Goal: Information Seeking & Learning: Find specific page/section

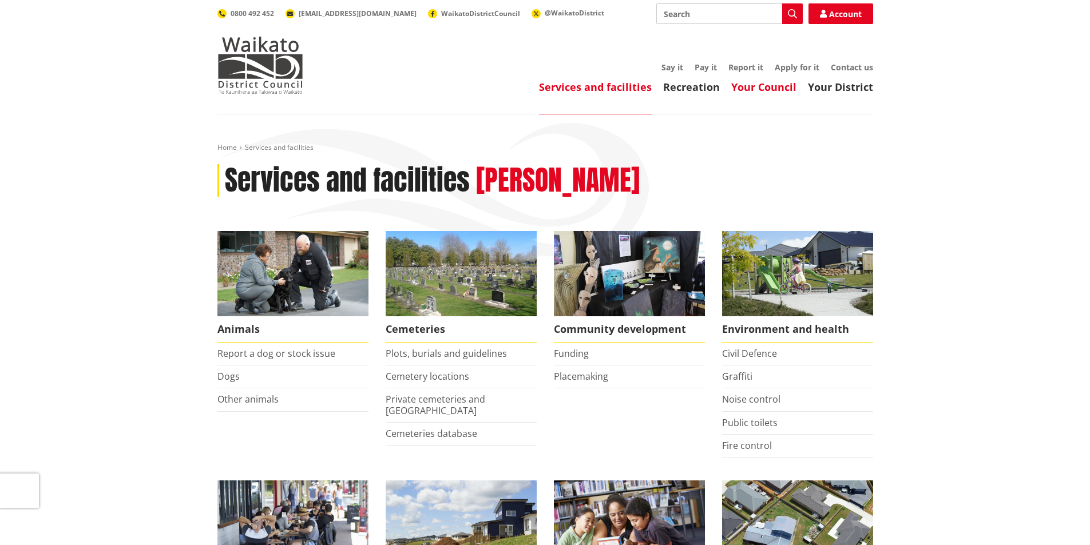
click at [540, 82] on link "Your Council" at bounding box center [763, 87] width 65 height 14
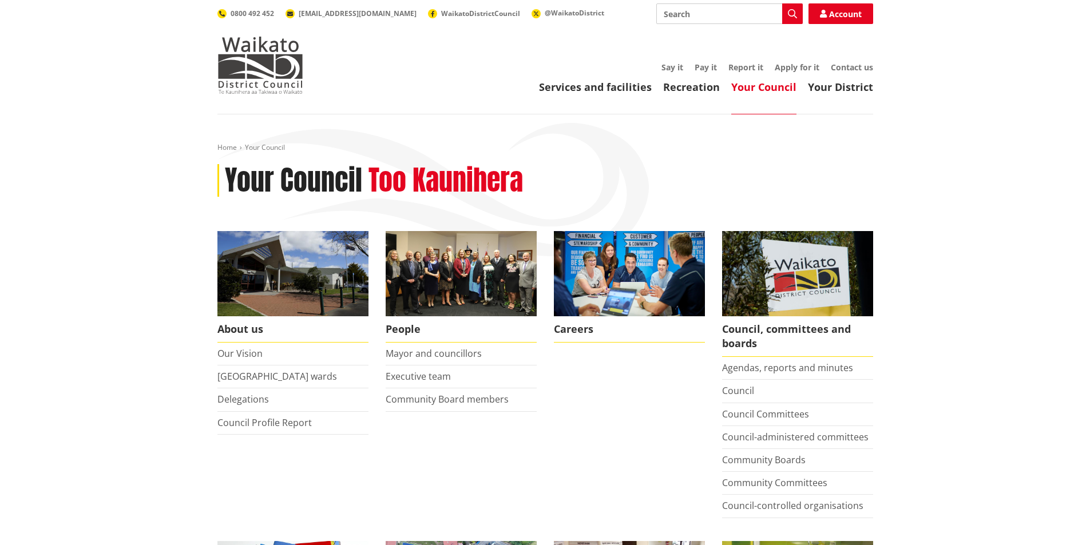
click at [694, 12] on input "Search" at bounding box center [729, 13] width 146 height 21
type input "online maps gis"
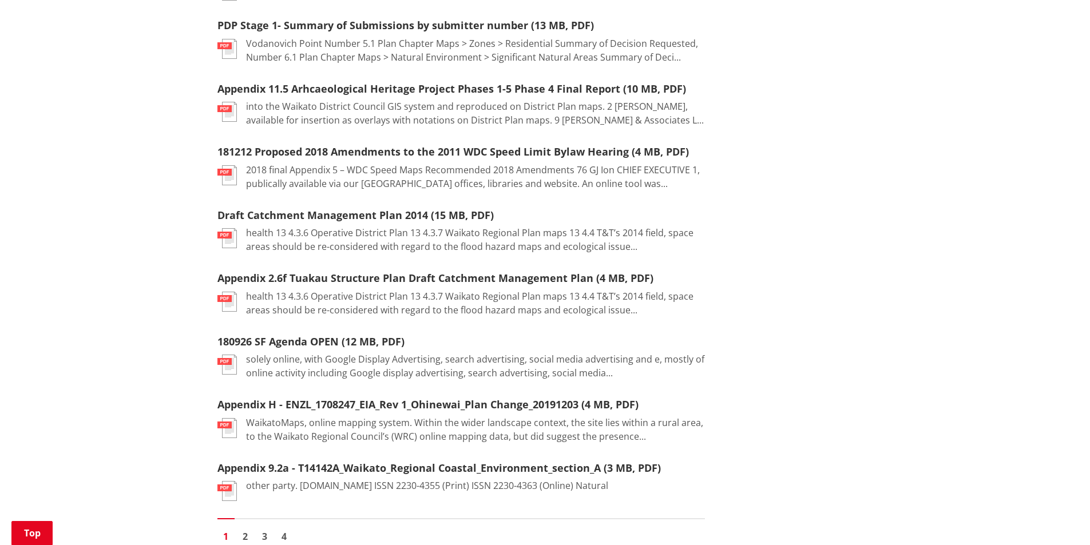
scroll to position [1258, 0]
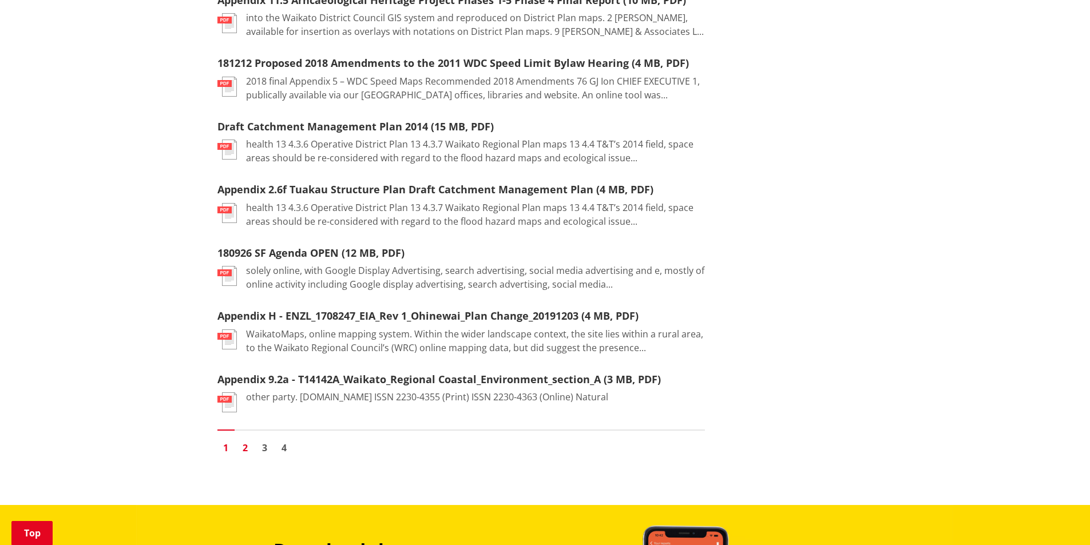
click at [245, 449] on link "2" at bounding box center [245, 447] width 17 height 17
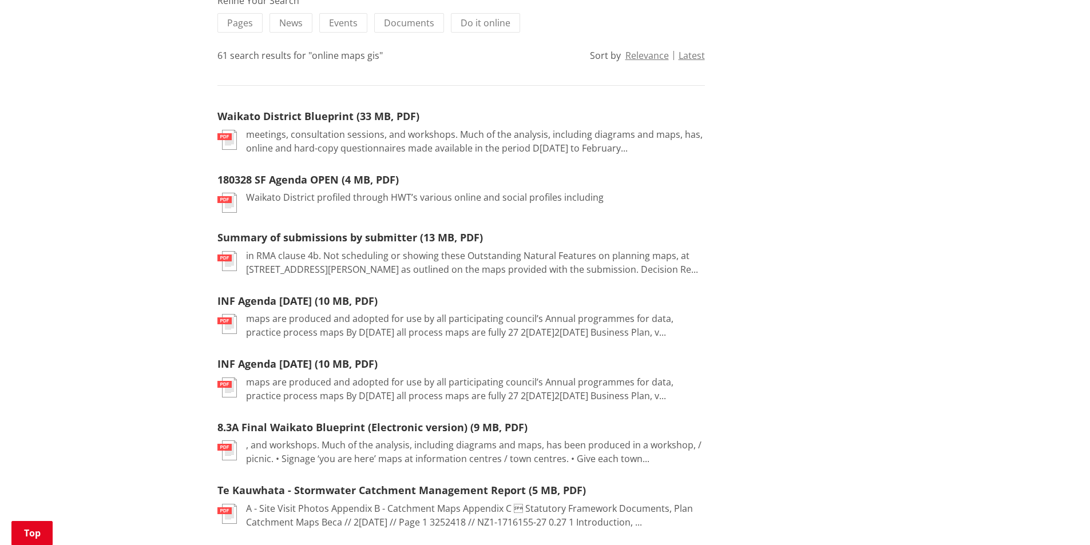
scroll to position [57, 0]
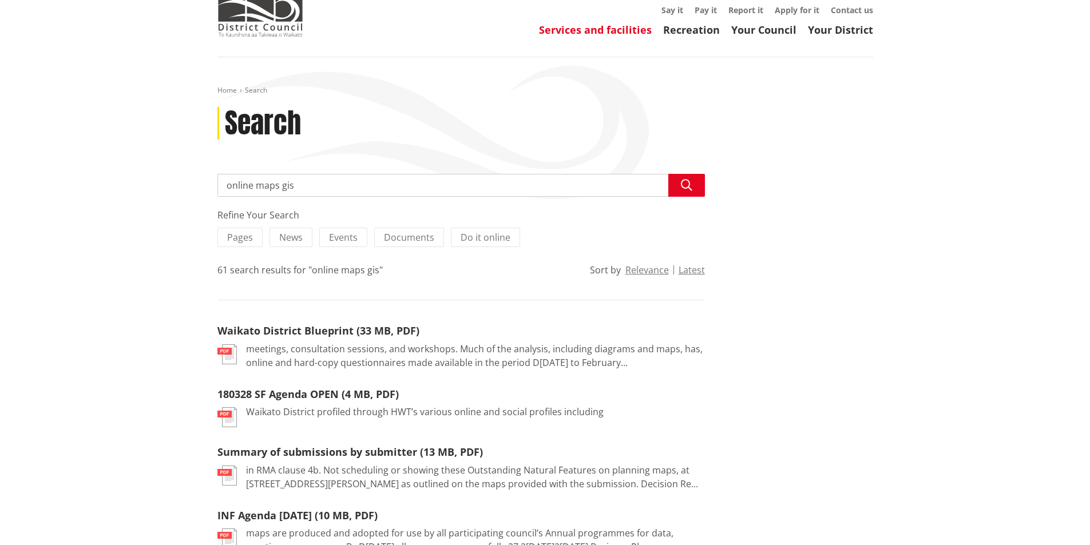
click at [576, 30] on link "Services and facilities" at bounding box center [595, 30] width 113 height 14
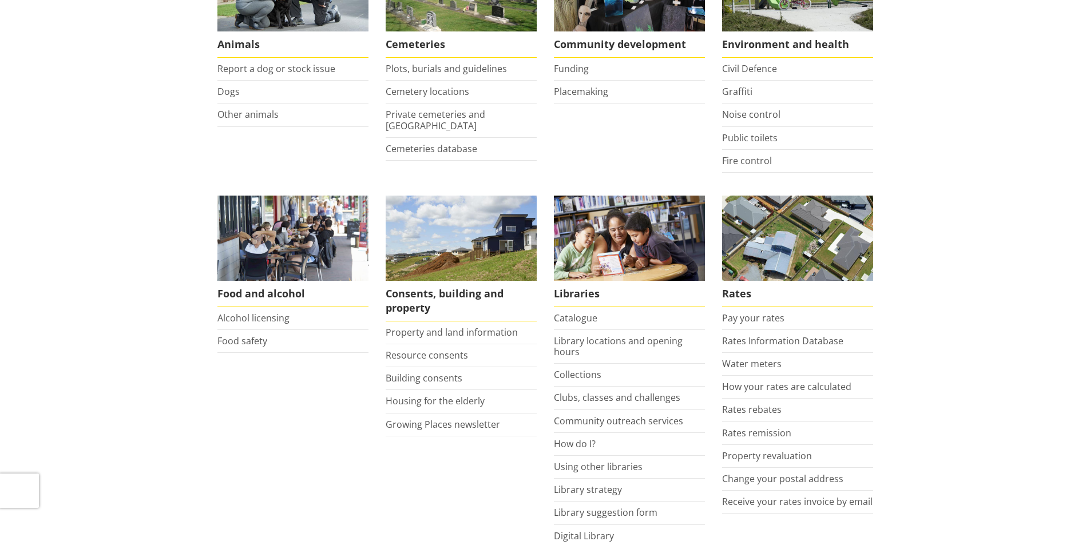
scroll to position [286, 0]
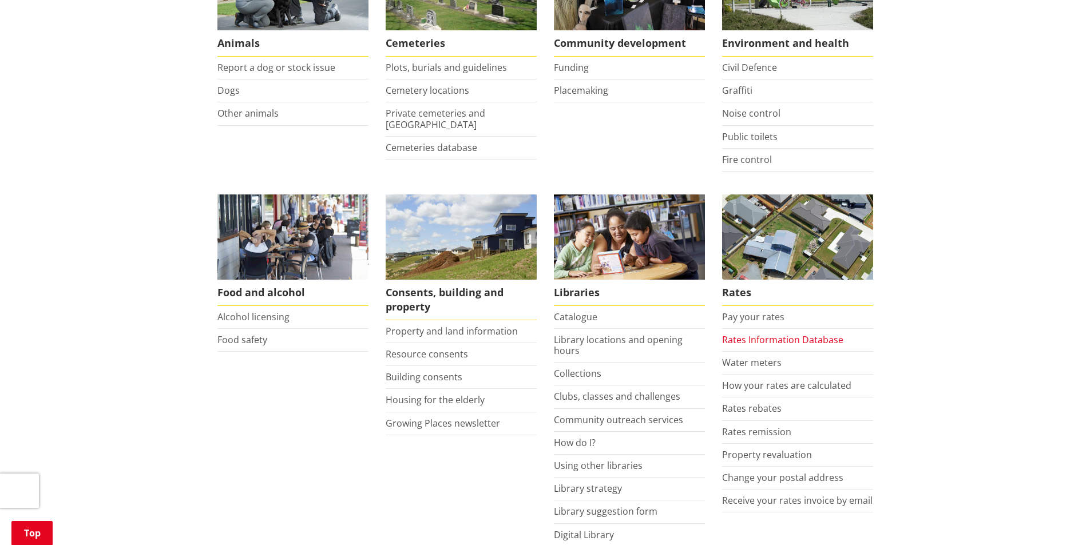
click at [800, 340] on link "Rates Information Database" at bounding box center [782, 339] width 121 height 13
click at [467, 326] on link "Property and land information" at bounding box center [452, 331] width 132 height 13
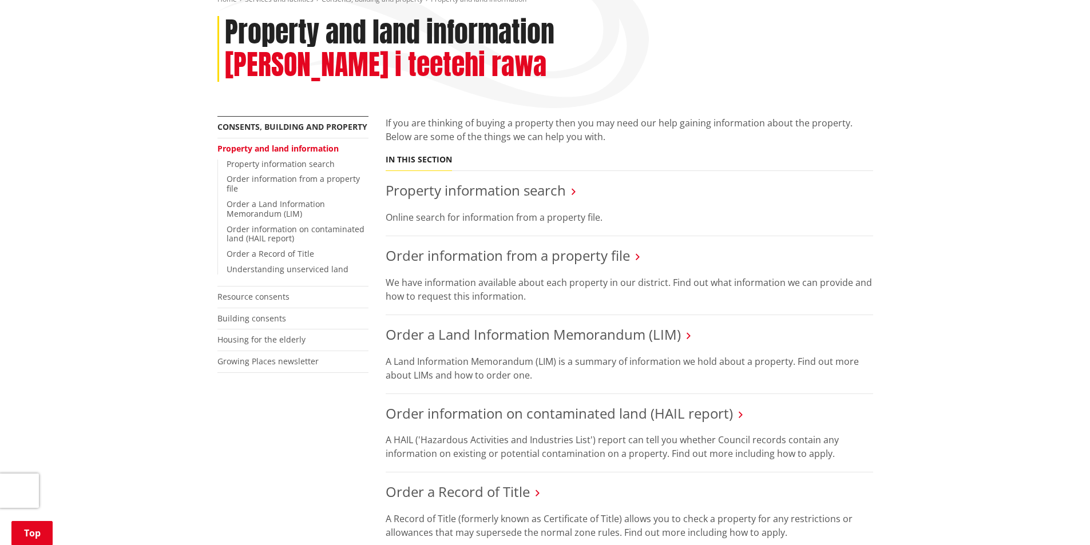
scroll to position [114, 0]
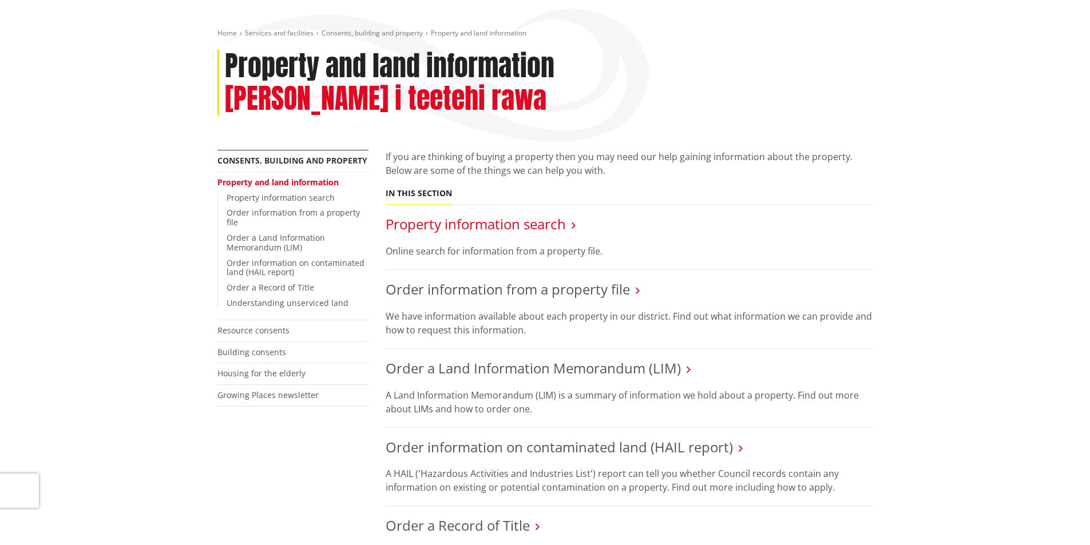
click at [433, 214] on link "Property information search" at bounding box center [476, 223] width 180 height 19
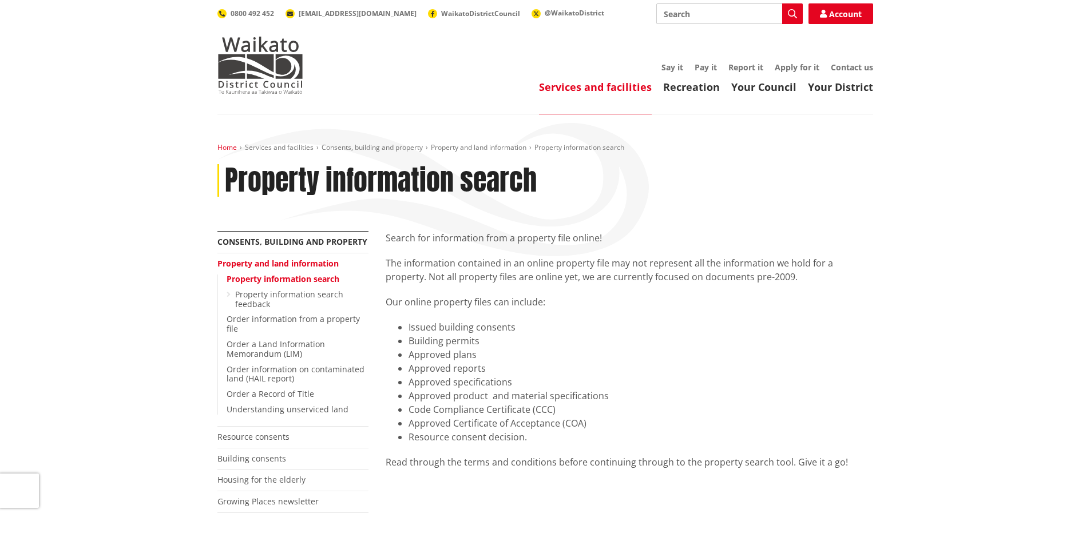
click at [225, 146] on link "Home" at bounding box center [226, 147] width 19 height 10
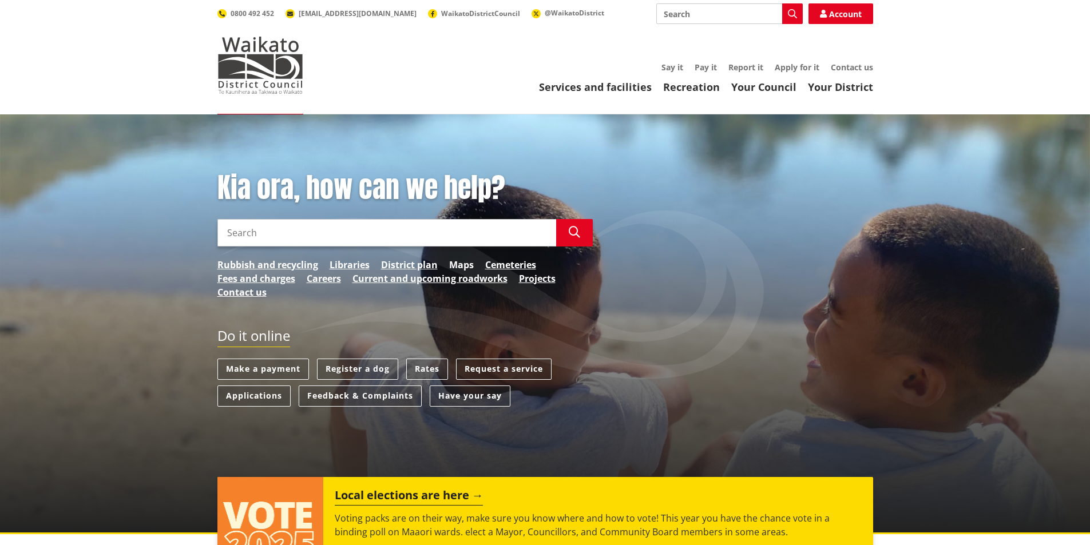
click at [466, 262] on link "Maps" at bounding box center [461, 265] width 25 height 14
